Goal: Information Seeking & Learning: Learn about a topic

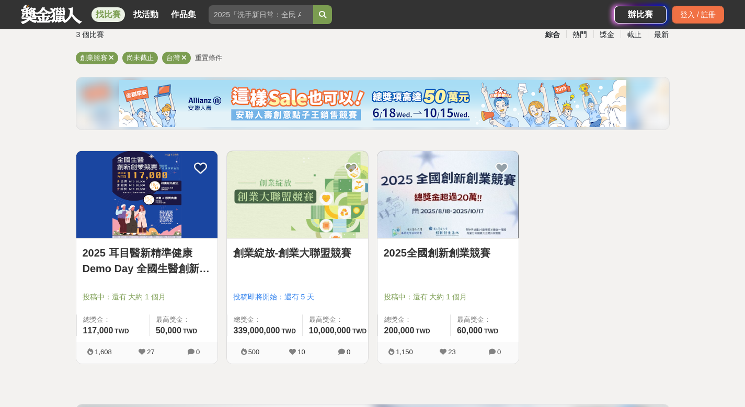
scroll to position [80, 0]
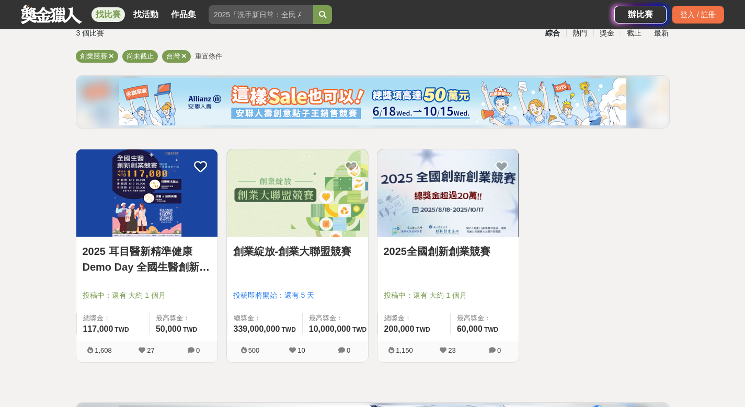
click at [161, 206] on img at bounding box center [146, 193] width 141 height 87
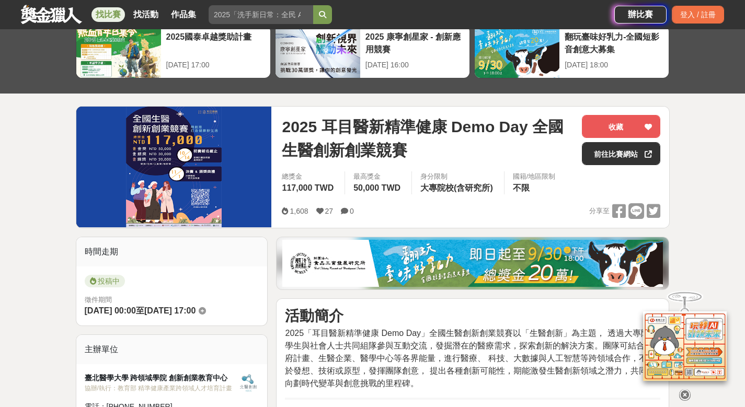
scroll to position [58, 0]
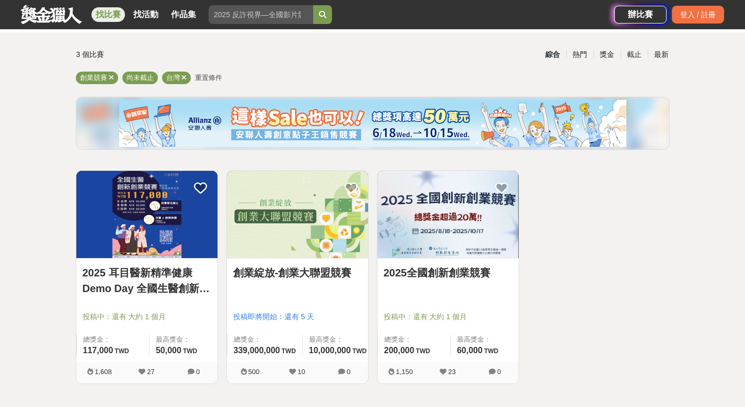
scroll to position [80, 0]
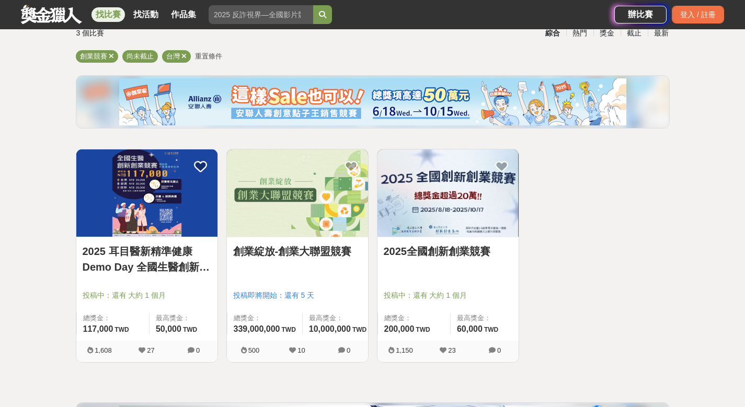
click at [154, 262] on link "2025 耳目醫新精準健康 Demo Day 全國生醫創新創業競賽" at bounding box center [147, 259] width 129 height 31
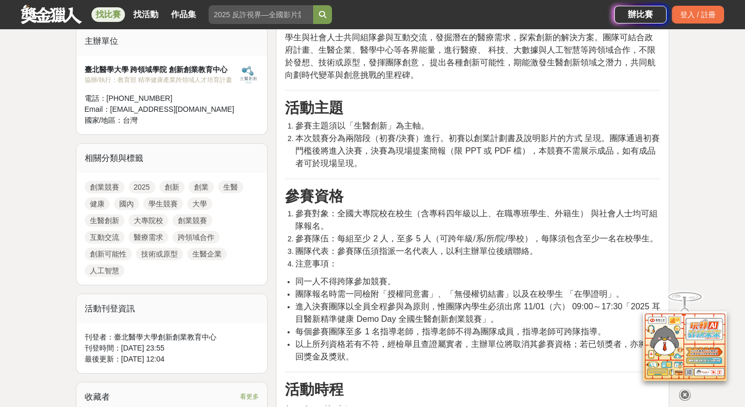
scroll to position [365, 0]
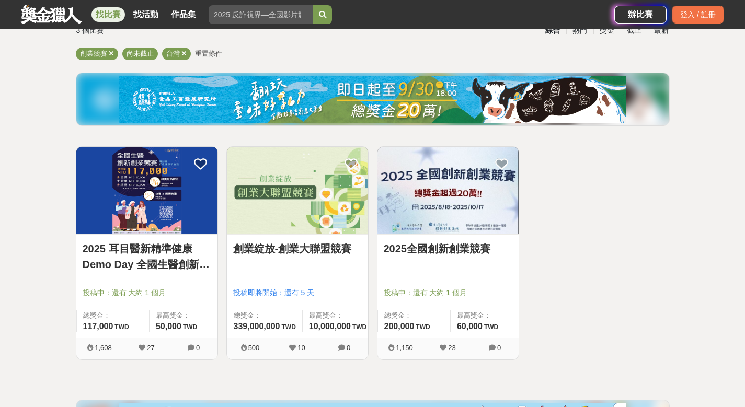
scroll to position [80, 0]
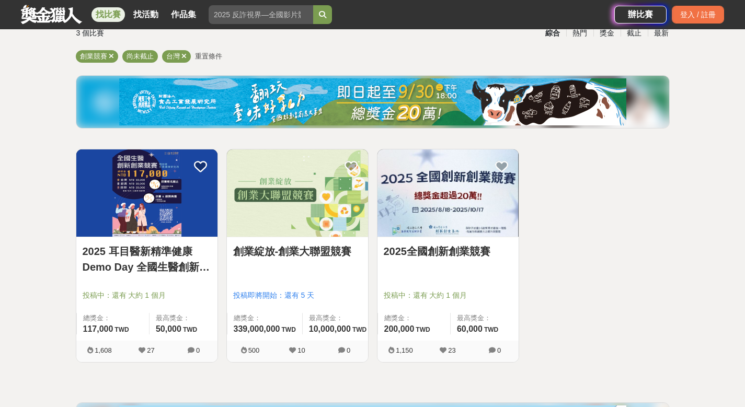
click at [325, 254] on link "創業綻放-創業大聯盟競賽" at bounding box center [297, 252] width 129 height 16
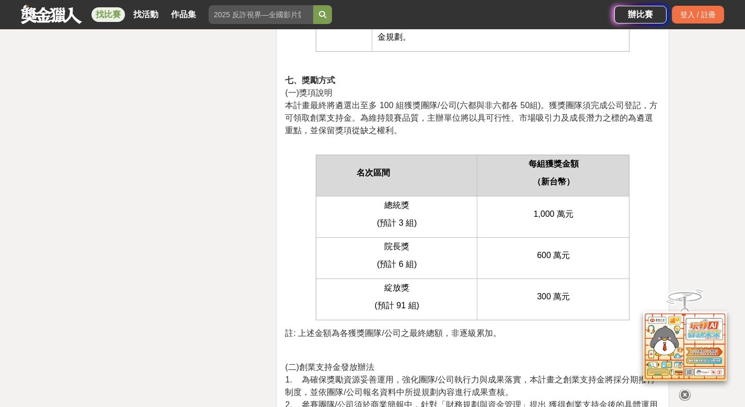
scroll to position [2766, 0]
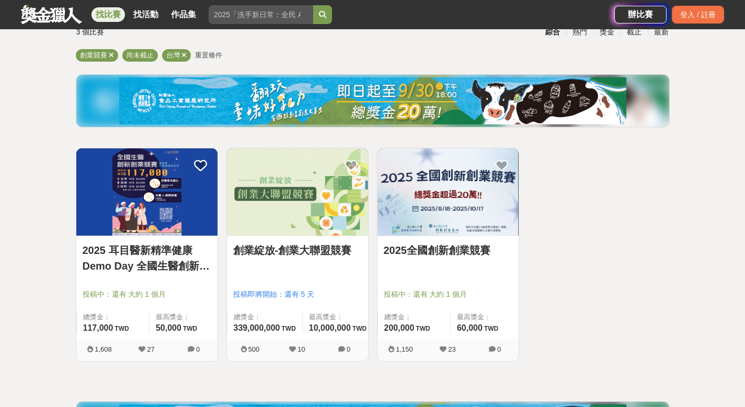
scroll to position [80, 0]
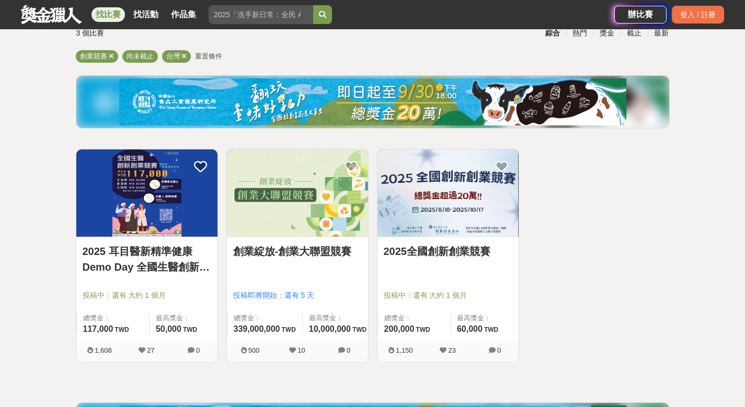
click at [469, 257] on link "2025全國創新創業競賽" at bounding box center [448, 252] width 129 height 16
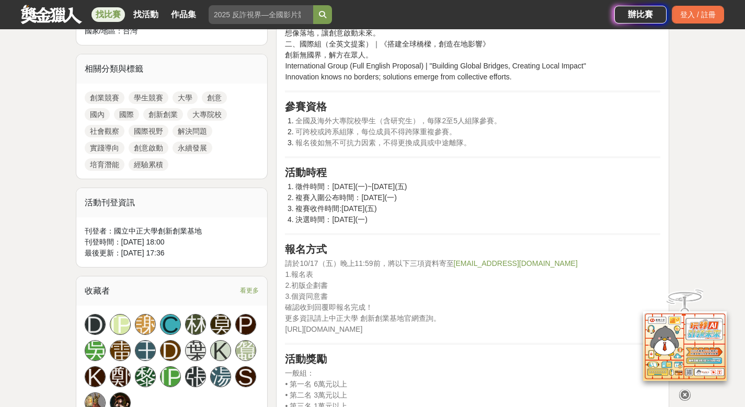
scroll to position [487, 0]
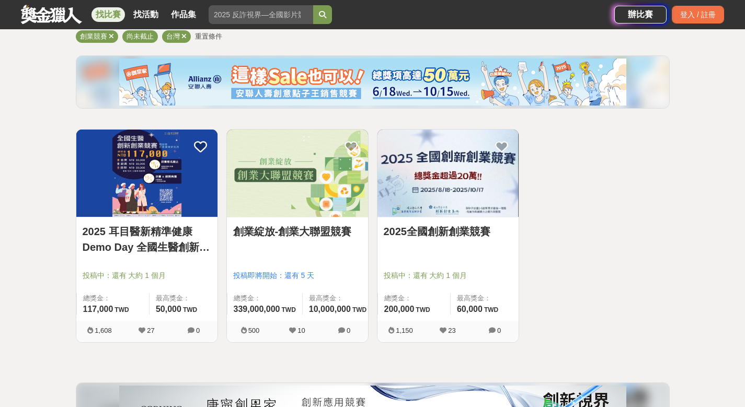
scroll to position [100, 0]
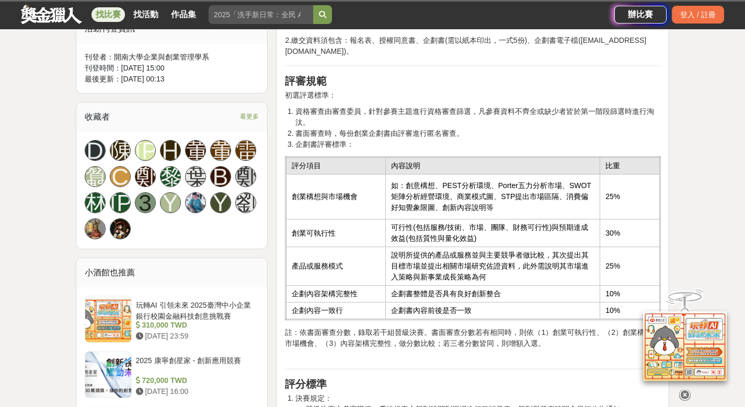
scroll to position [684, 0]
